Goal: Transaction & Acquisition: Purchase product/service

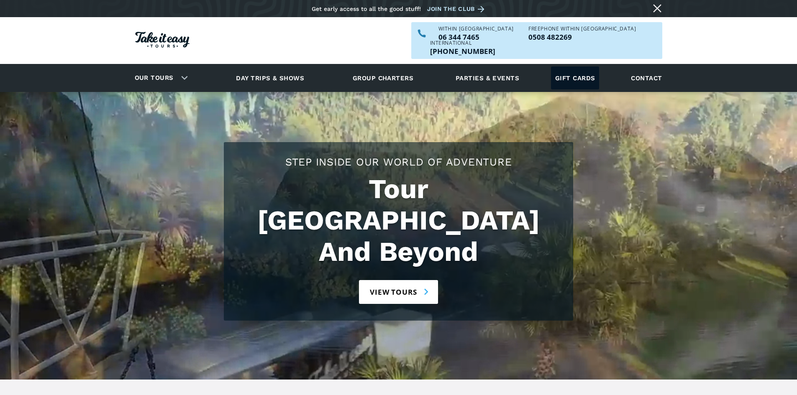
click at [582, 67] on link "Gift cards" at bounding box center [575, 78] width 49 height 23
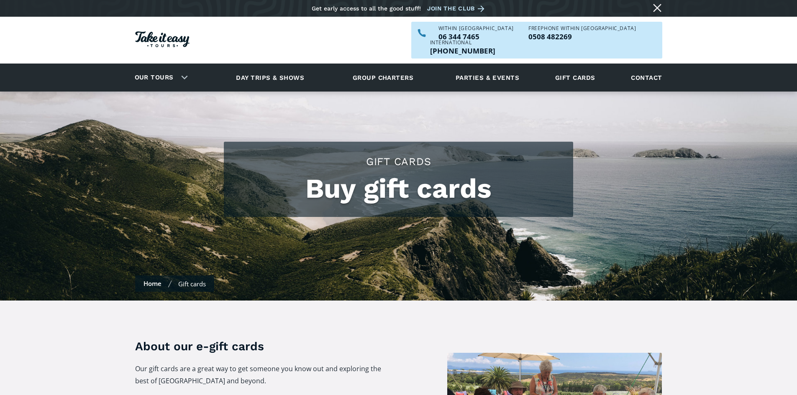
scroll to position [167, 0]
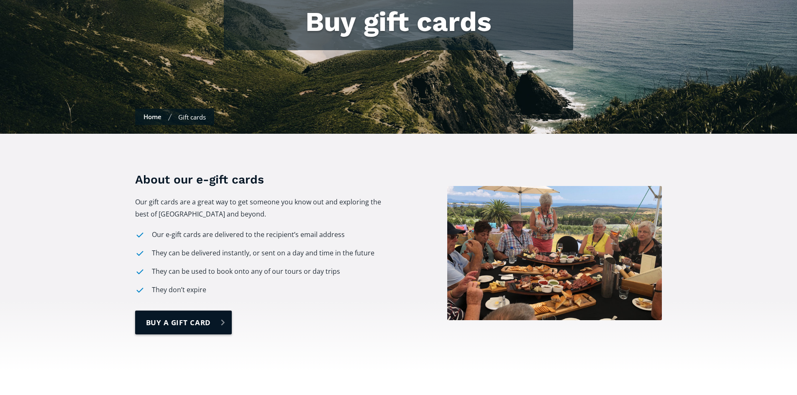
click at [201, 311] on link "buy a gift card" at bounding box center [183, 323] width 97 height 24
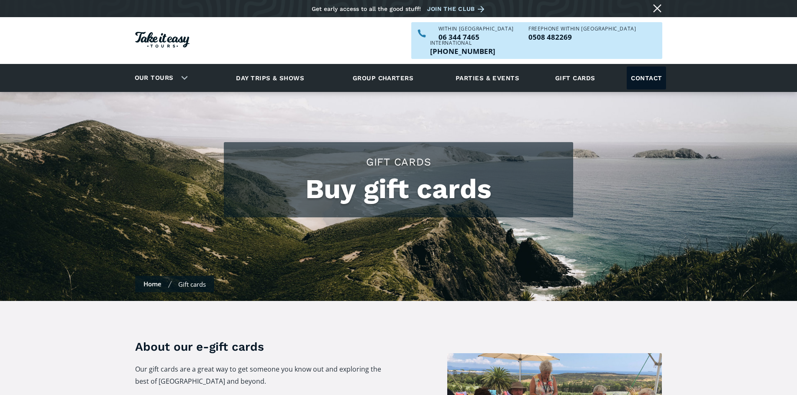
click at [639, 67] on link "Contact" at bounding box center [646, 78] width 39 height 23
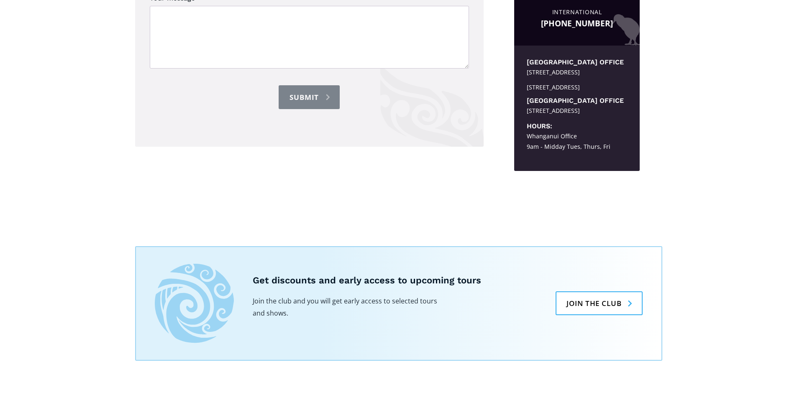
scroll to position [502, 0]
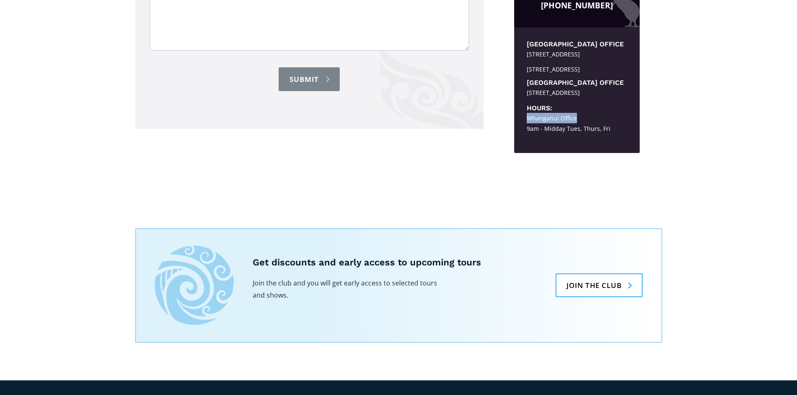
drag, startPoint x: 578, startPoint y: 127, endPoint x: 518, endPoint y: 126, distance: 60.3
click at [518, 126] on div "North Island office Clarkson Avenue, Westmere, Whanganui, 4501 PO Box 4224 Whan…" at bounding box center [577, 90] width 126 height 125
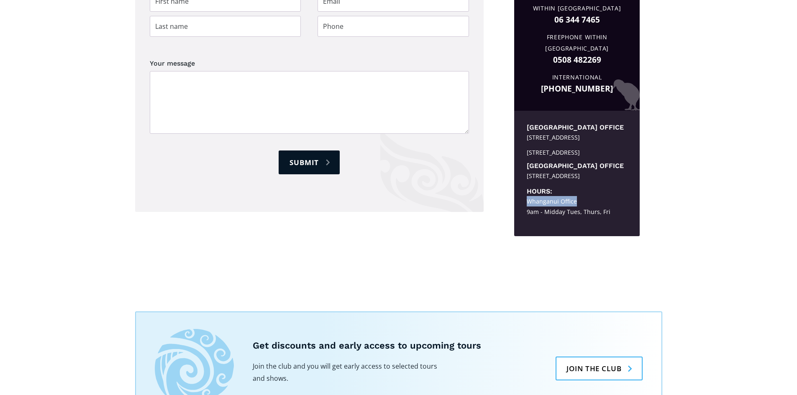
scroll to position [418, 0]
drag, startPoint x: 527, startPoint y: 115, endPoint x: 559, endPoint y: 123, distance: 32.8
click at [559, 133] on div "Clarkson Avenue, Westmere, Whanganui, 4501" at bounding box center [577, 138] width 100 height 10
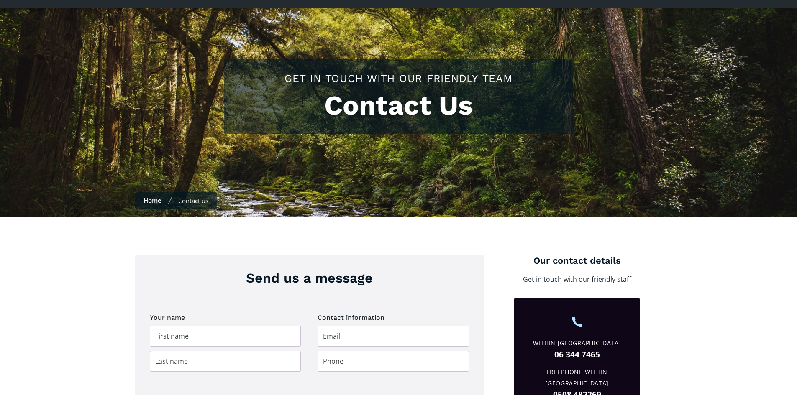
scroll to position [0, 0]
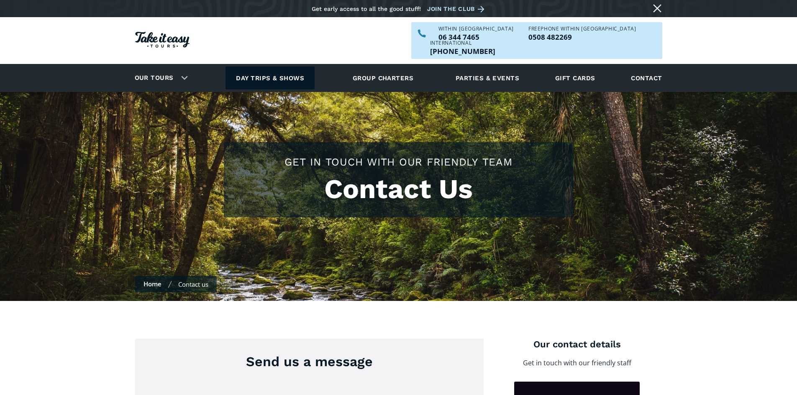
click at [296, 67] on link "Day trips & shows" at bounding box center [270, 78] width 89 height 23
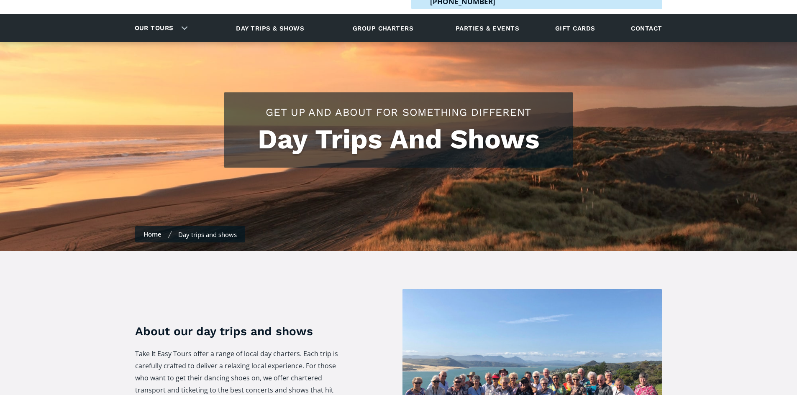
scroll to position [167, 0]
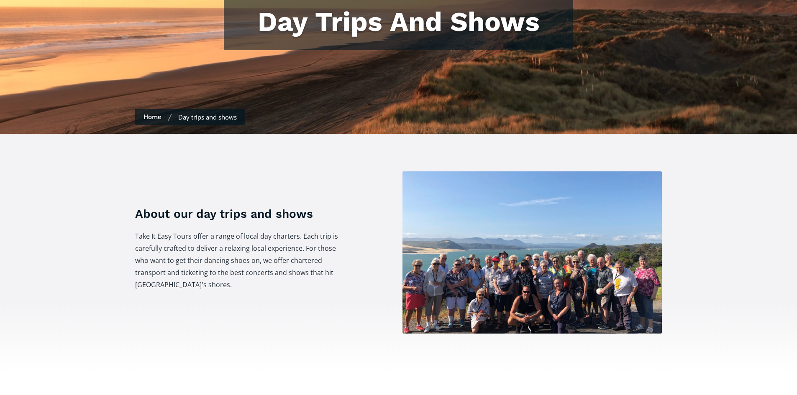
click at [528, 290] on img at bounding box center [532, 253] width 259 height 162
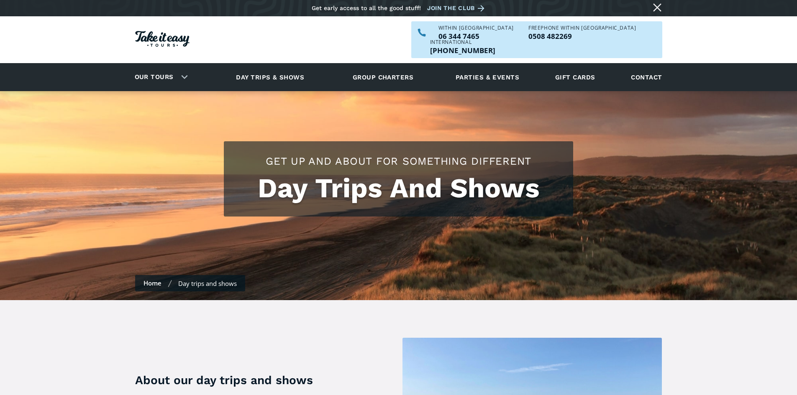
scroll to position [0, 0]
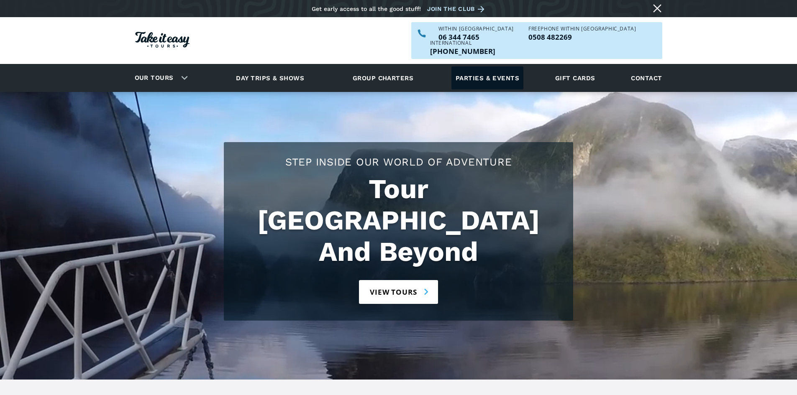
click at [505, 67] on link "Parties & events" at bounding box center [487, 78] width 72 height 23
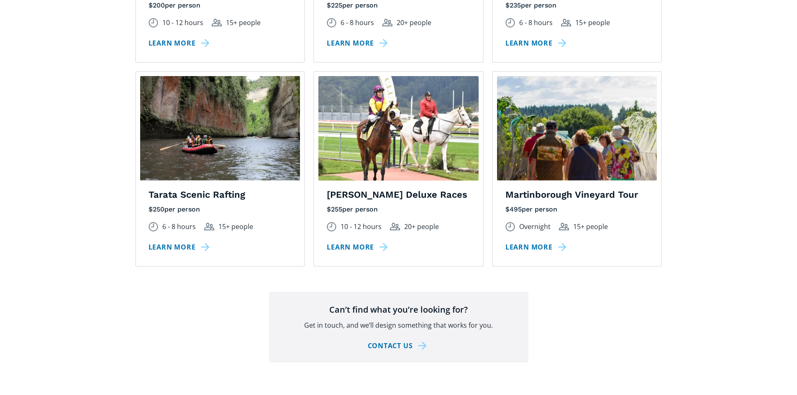
scroll to position [1255, 0]
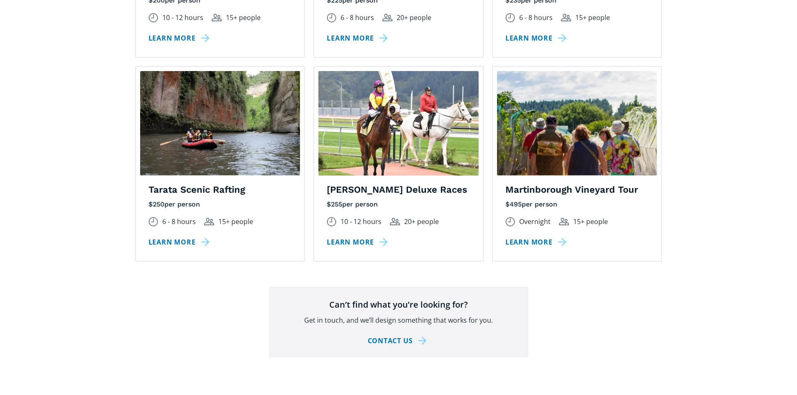
click at [231, 146] on img at bounding box center [220, 123] width 160 height 105
drag, startPoint x: 143, startPoint y: 174, endPoint x: 245, endPoint y: 175, distance: 102.1
click at [245, 184] on div "Tarata Scenic Rafting $ 250 per person excluding GST 6 - 8 hours 15+ people Lea…" at bounding box center [220, 222] width 169 height 77
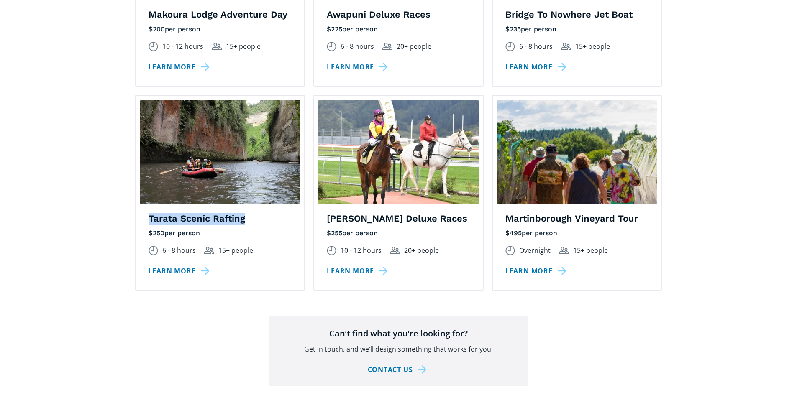
scroll to position [1213, 0]
